Goal: Transaction & Acquisition: Purchase product/service

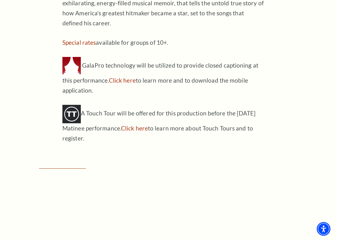
scroll to position [626, 0]
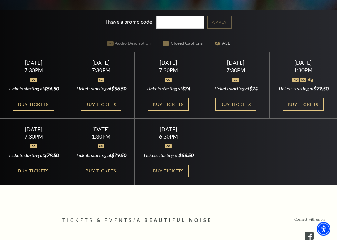
scroll to position [178, 0]
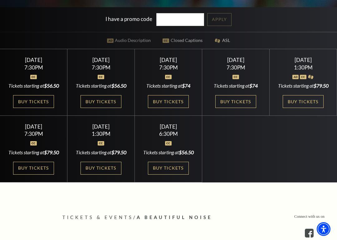
click at [307, 107] on link "Buy Tickets" at bounding box center [303, 101] width 41 height 13
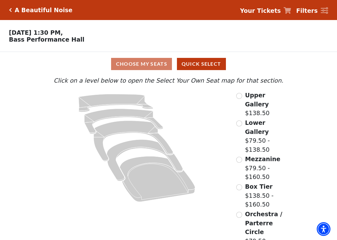
click at [241, 157] on input "Mezzanine$79.50 - $160.50\a" at bounding box center [239, 160] width 6 height 6
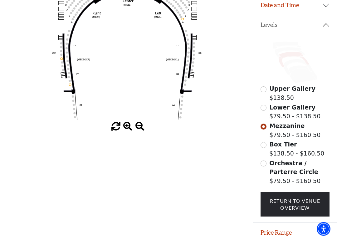
scroll to position [122, 0]
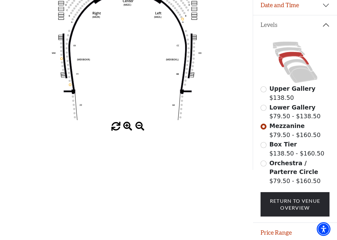
click at [265, 166] on input "Orchestra / Parterre Circle$79.50 - $160.50\a" at bounding box center [264, 163] width 6 height 6
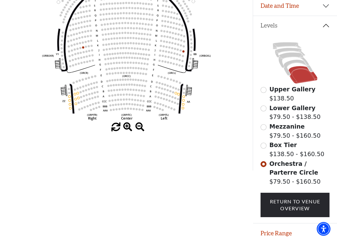
scroll to position [121, 0]
click at [263, 111] on input "Lower Gallery$79.50 - $138.50\a" at bounding box center [264, 108] width 6 height 6
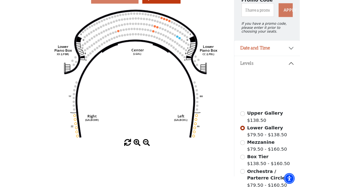
scroll to position [63, 0]
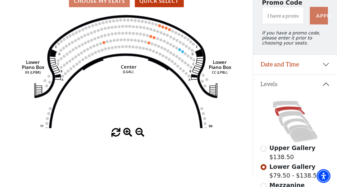
click at [162, 28] on circle at bounding box center [163, 26] width 3 height 3
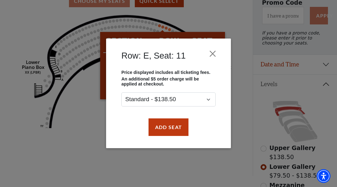
click at [213, 51] on button "Close" at bounding box center [213, 54] width 12 height 12
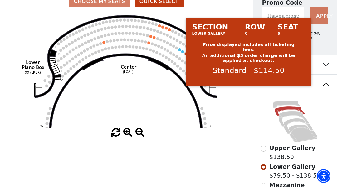
click at [183, 51] on circle at bounding box center [182, 51] width 3 height 3
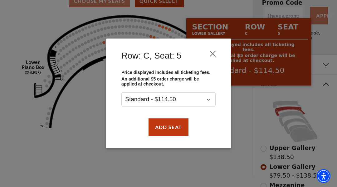
click at [214, 50] on button "Close" at bounding box center [213, 54] width 12 height 12
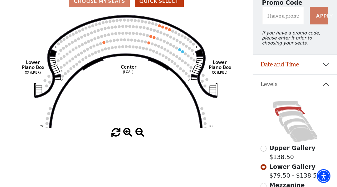
click at [324, 67] on button "Date and Time" at bounding box center [295, 64] width 84 height 19
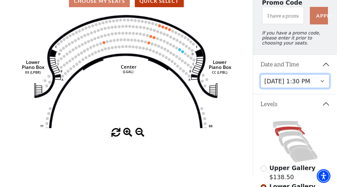
click at [322, 82] on select "[DATE] 7:30 PM [DATE] 7:30 PM [DATE] 7:30 PM [DATE] 7:30 PM [DATE] 1:30 PM [DAT…" at bounding box center [295, 81] width 69 height 14
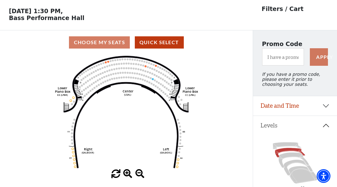
scroll to position [29, 0]
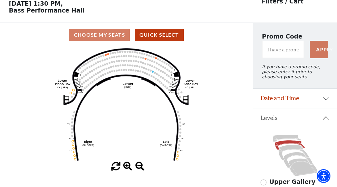
click at [109, 55] on circle at bounding box center [108, 54] width 2 height 2
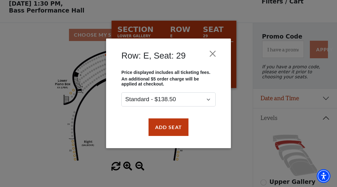
click at [210, 52] on button "Close" at bounding box center [213, 54] width 12 height 12
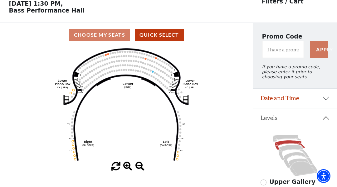
click at [290, 138] on icon at bounding box center [287, 137] width 28 height 7
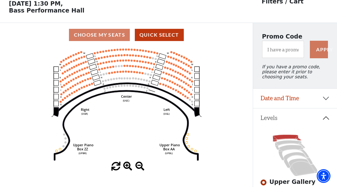
click at [161, 84] on circle at bounding box center [160, 83] width 2 height 2
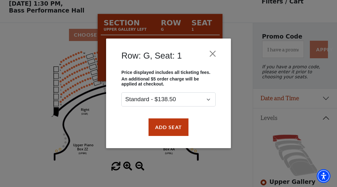
click at [214, 52] on button "Close" at bounding box center [213, 54] width 12 height 12
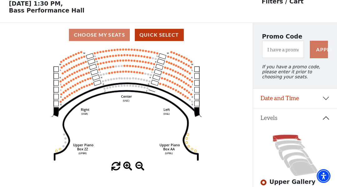
click at [296, 149] on icon at bounding box center [294, 153] width 30 height 16
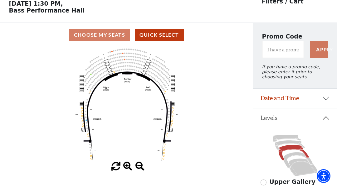
click at [296, 156] on icon at bounding box center [298, 160] width 29 height 16
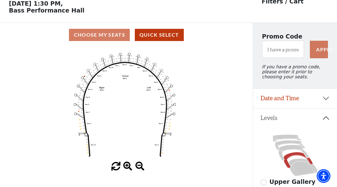
click at [303, 171] on icon at bounding box center [303, 166] width 29 height 17
